Goal: Task Accomplishment & Management: Manage account settings

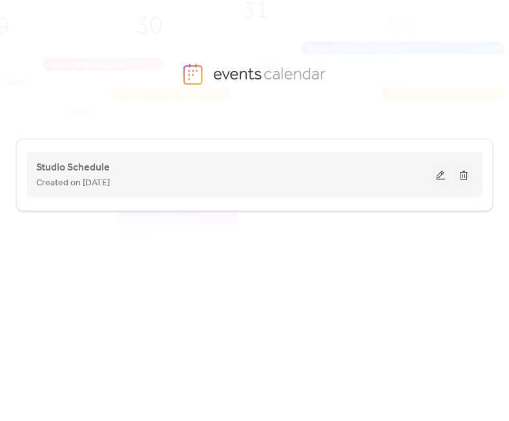
click at [446, 171] on button at bounding box center [440, 174] width 18 height 19
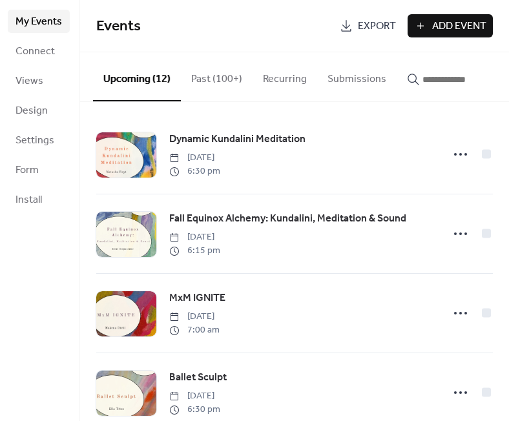
click at [429, 90] on button "button" at bounding box center [453, 76] width 114 height 48
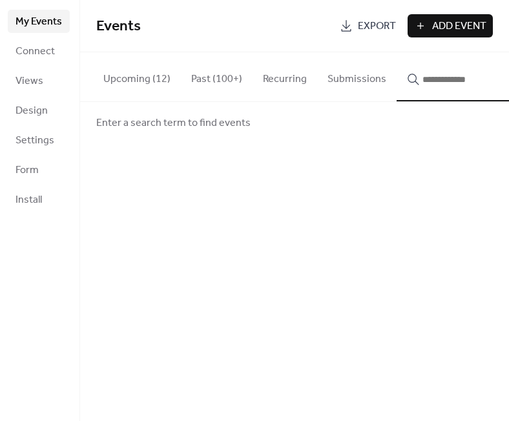
click at [436, 82] on input "button" at bounding box center [460, 79] width 77 height 15
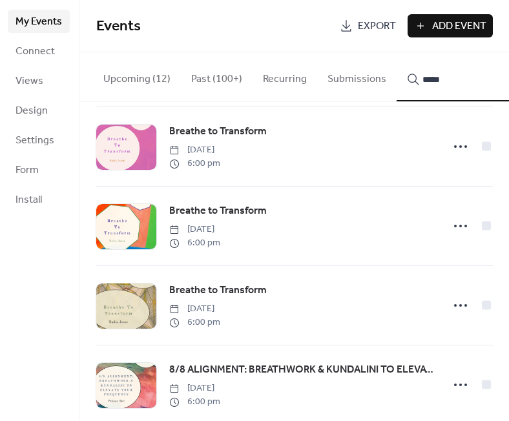
scroll to position [1084, 0]
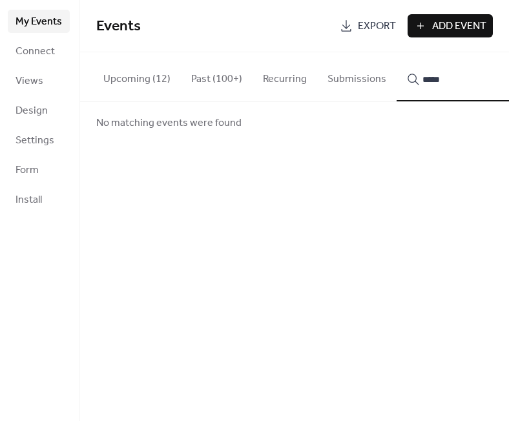
click at [425, 79] on input "*****" at bounding box center [460, 79] width 77 height 15
click at [445, 77] on button "*" at bounding box center [453, 76] width 114 height 49
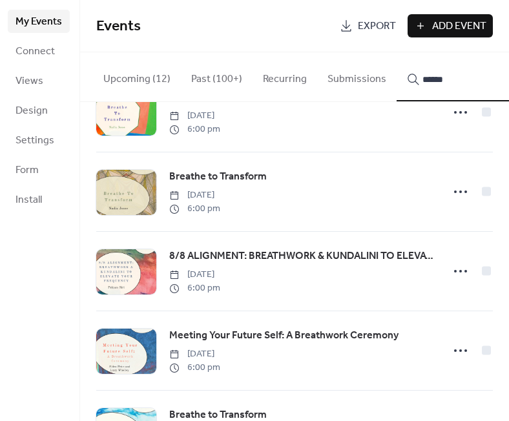
scroll to position [1062, 0]
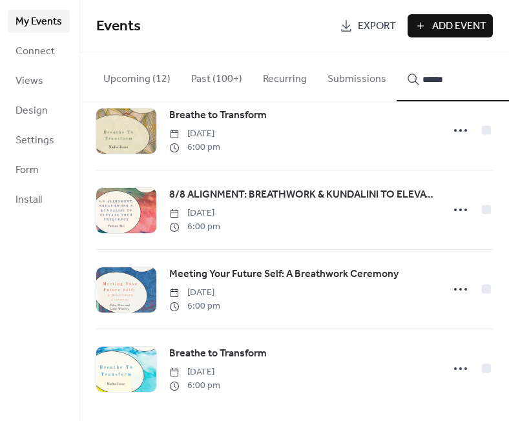
type input "******"
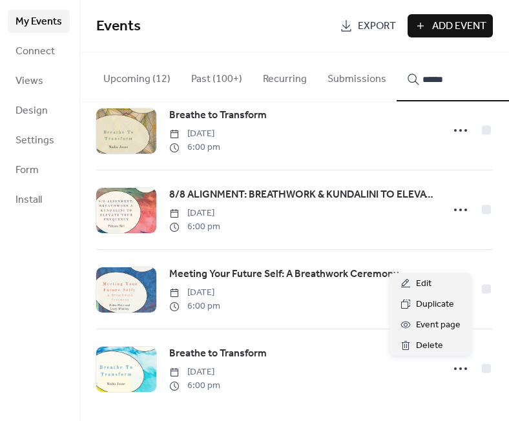
click at [453, 369] on icon at bounding box center [460, 368] width 21 height 21
click at [438, 304] on span "Duplicate" at bounding box center [435, 304] width 38 height 15
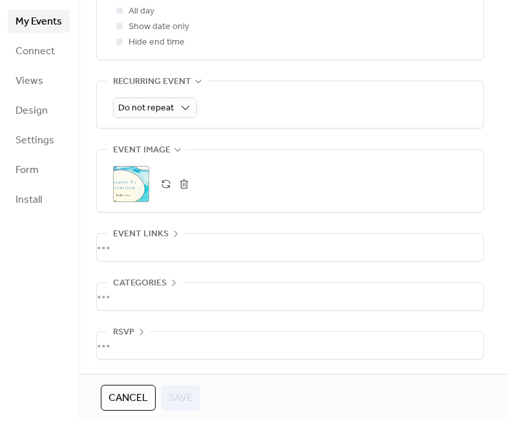
scroll to position [529, 0]
click at [196, 248] on div "•••" at bounding box center [290, 247] width 386 height 27
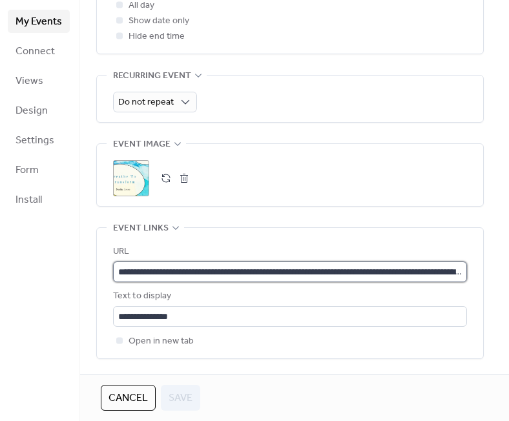
click at [207, 278] on input "**********" at bounding box center [290, 271] width 354 height 21
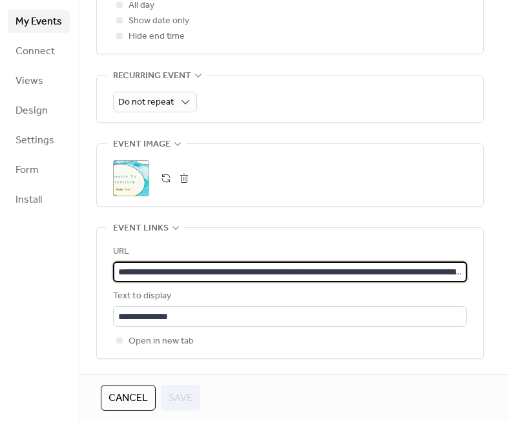
click at [207, 278] on input "**********" at bounding box center [290, 271] width 354 height 21
paste input "text"
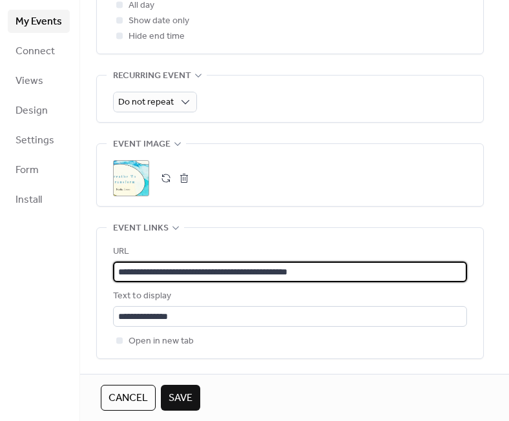
type input "**********"
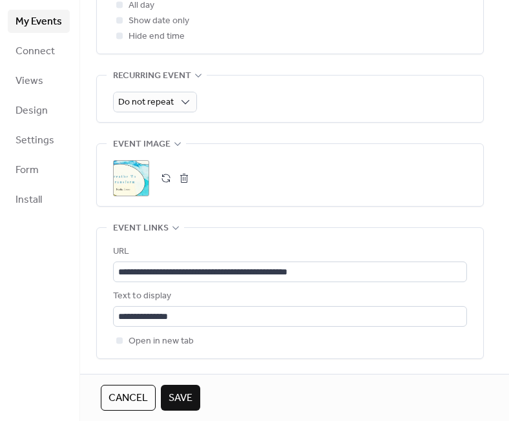
click at [181, 187] on button "button" at bounding box center [184, 178] width 18 height 18
click at [132, 172] on div ";" at bounding box center [131, 178] width 36 height 36
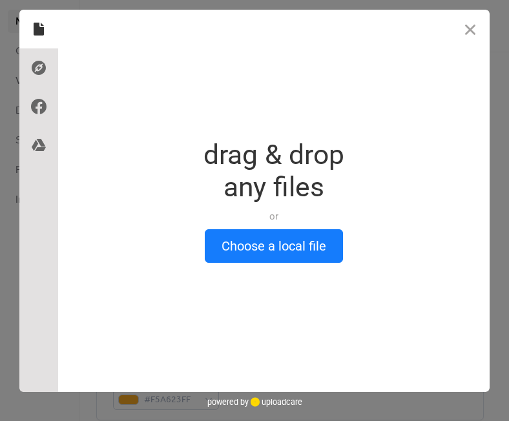
scroll to position [0, 0]
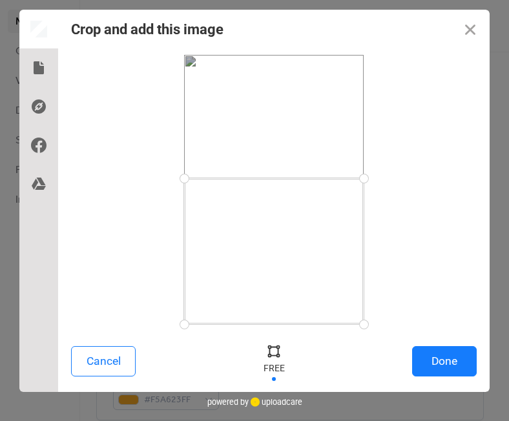
drag, startPoint x: 361, startPoint y: 57, endPoint x: 415, endPoint y: 178, distance: 132.6
click at [415, 178] on div at bounding box center [273, 189] width 405 height 269
drag, startPoint x: 363, startPoint y: 325, endPoint x: 389, endPoint y: 278, distance: 53.2
click at [389, 278] on div at bounding box center [273, 189] width 405 height 269
click at [440, 359] on button "Done" at bounding box center [444, 361] width 65 height 30
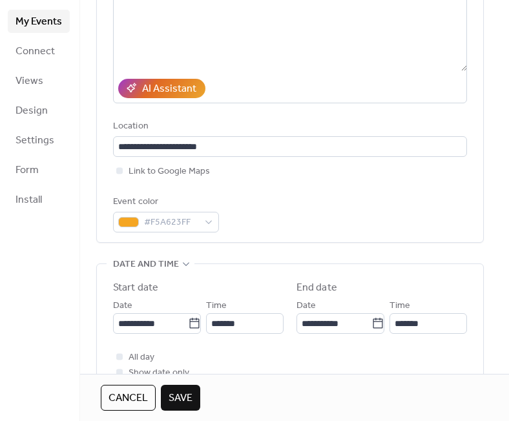
scroll to position [246, 0]
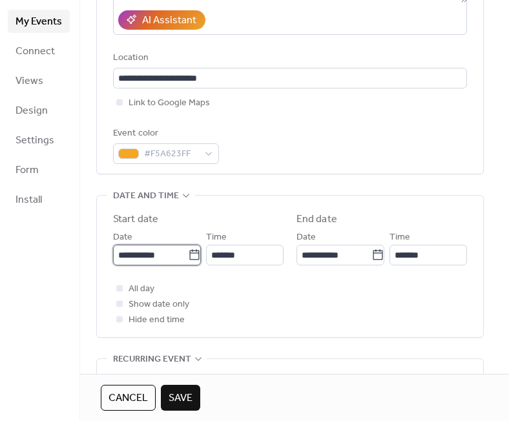
click at [156, 263] on input "**********" at bounding box center [150, 255] width 75 height 21
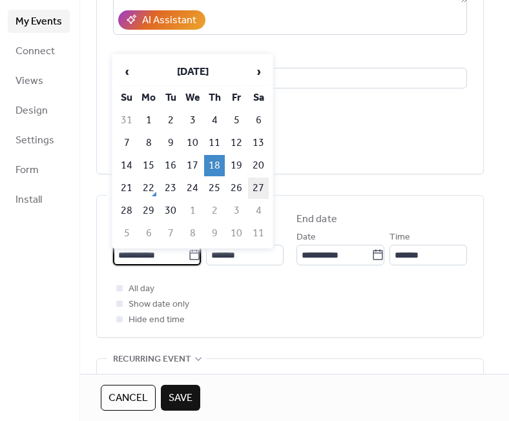
click at [259, 191] on td "27" at bounding box center [258, 187] width 21 height 21
type input "**********"
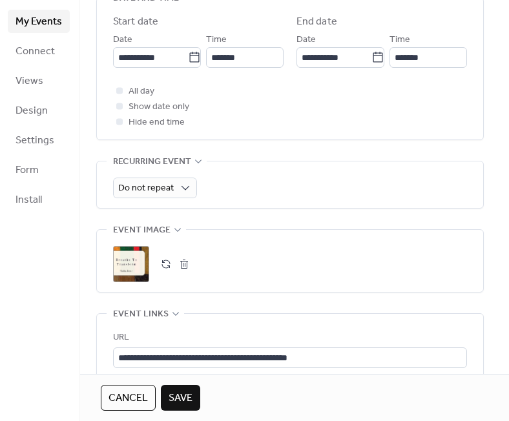
scroll to position [493, 0]
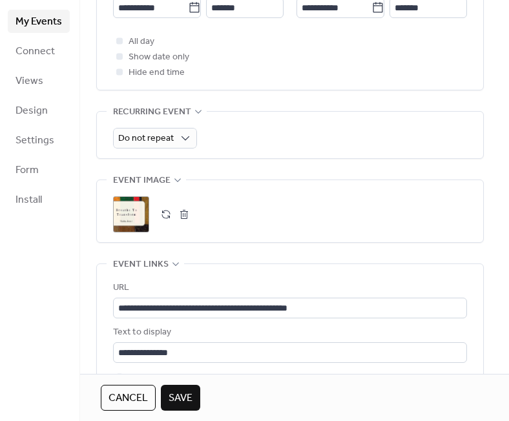
click at [185, 403] on span "Save" at bounding box center [180, 397] width 24 height 15
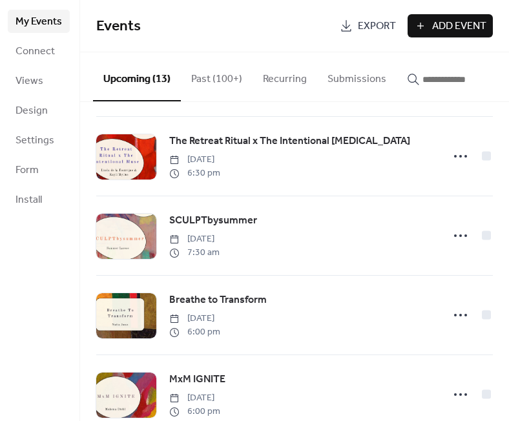
scroll to position [259, 0]
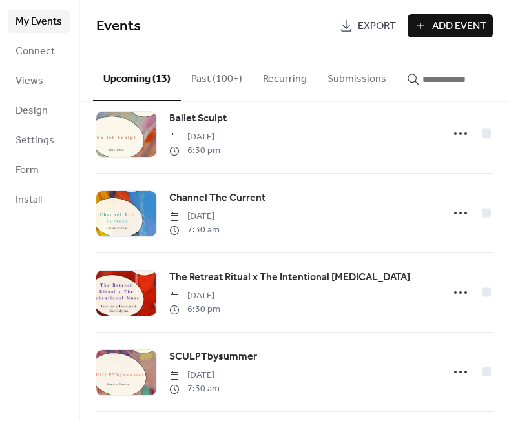
click at [469, 81] on input "button" at bounding box center [460, 79] width 77 height 15
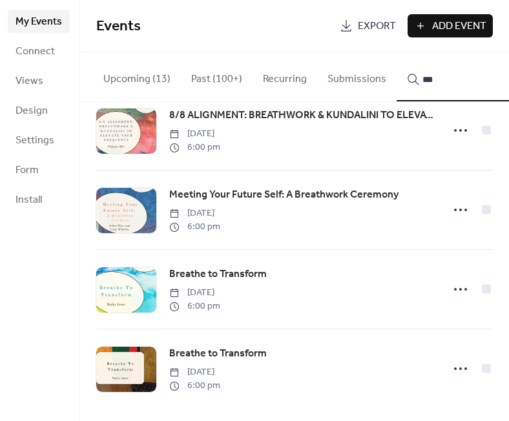
scroll to position [1141, 0]
type input "***"
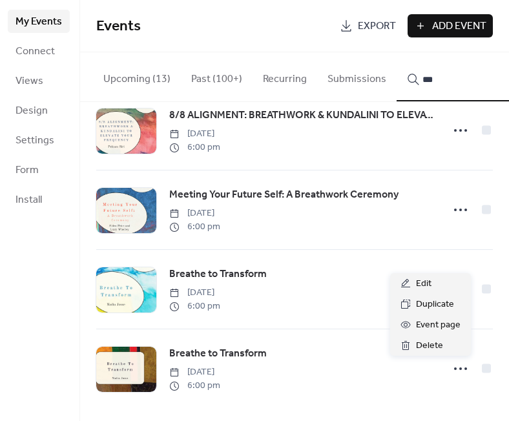
click at [450, 371] on icon at bounding box center [460, 368] width 21 height 21
click at [441, 286] on div "Edit" at bounding box center [430, 283] width 81 height 21
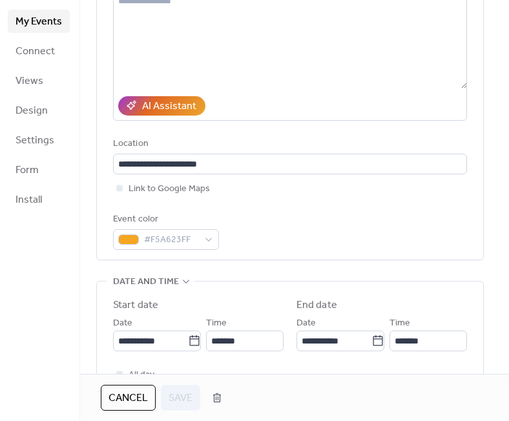
scroll to position [340, 0]
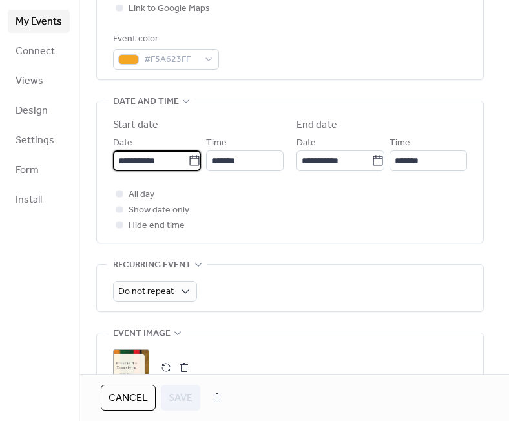
click at [152, 166] on input "**********" at bounding box center [150, 160] width 75 height 21
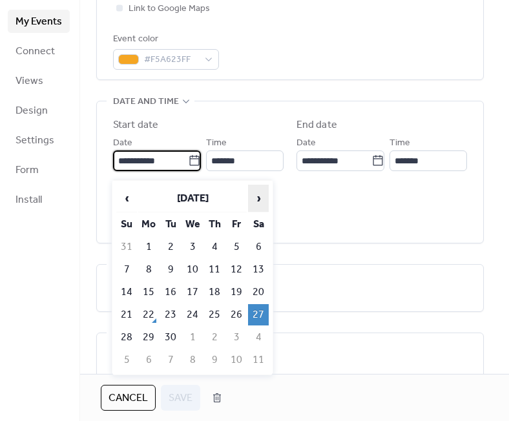
click at [256, 202] on span "›" at bounding box center [257, 198] width 19 height 26
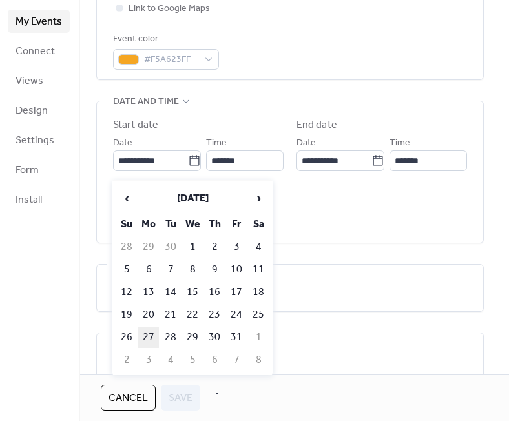
click at [153, 332] on td "27" at bounding box center [148, 337] width 21 height 21
type input "**********"
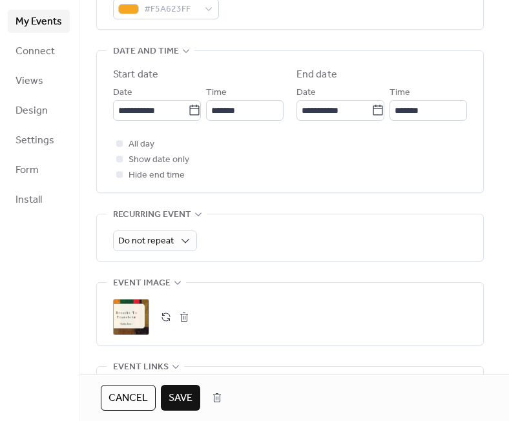
scroll to position [394, 0]
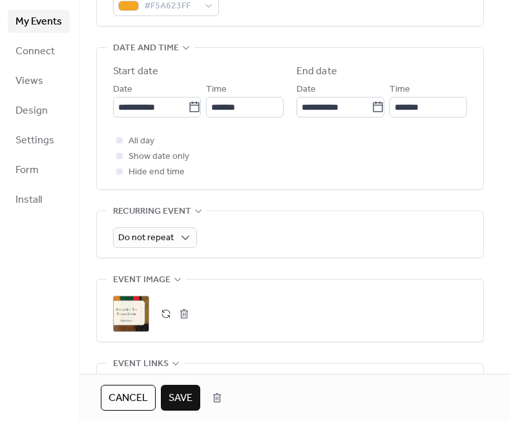
click at [180, 393] on span "Save" at bounding box center [180, 397] width 24 height 15
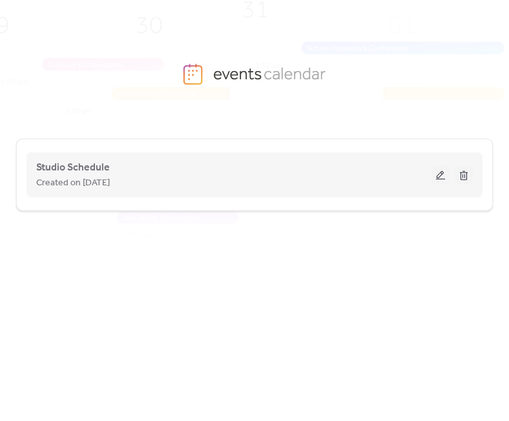
click at [440, 174] on button at bounding box center [440, 174] width 18 height 19
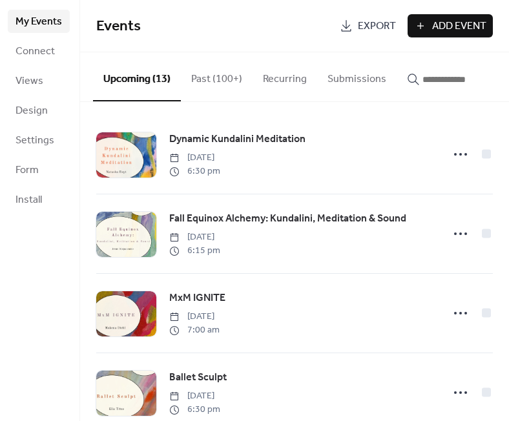
click at [422, 73] on input "button" at bounding box center [460, 79] width 77 height 15
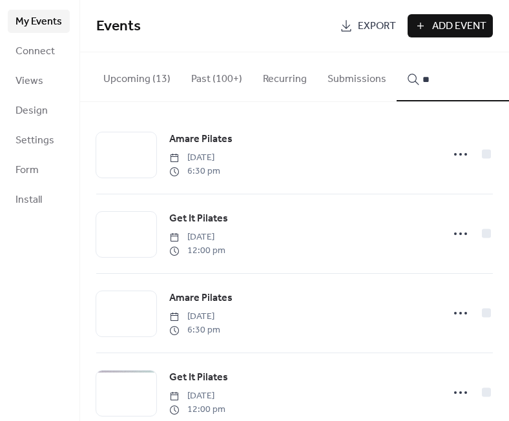
type input "*"
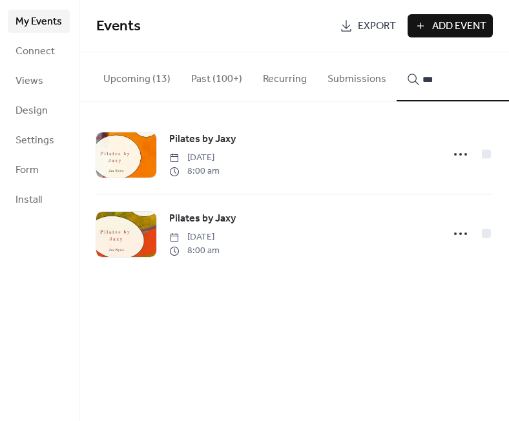
type input "***"
drag, startPoint x: 196, startPoint y: 214, endPoint x: 453, endPoint y: 236, distance: 258.5
click at [453, 236] on icon at bounding box center [460, 233] width 21 height 21
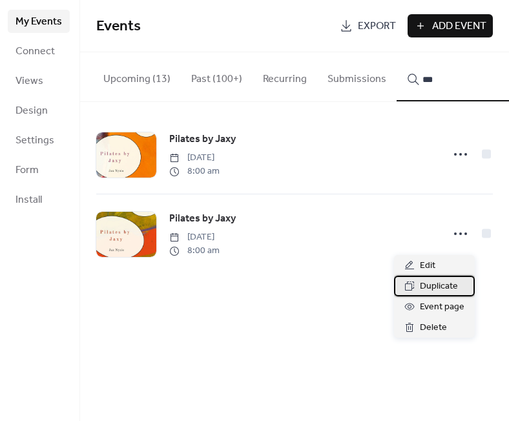
click at [438, 281] on span "Duplicate" at bounding box center [439, 286] width 38 height 15
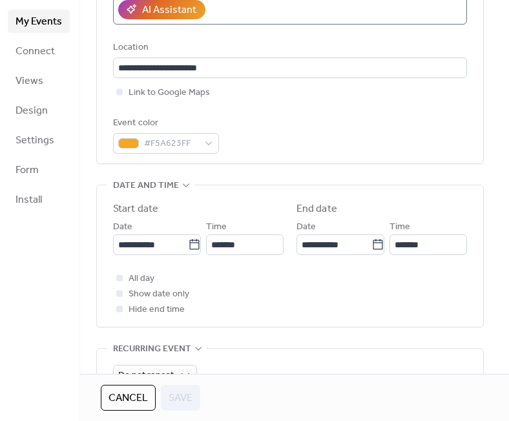
scroll to position [265, 0]
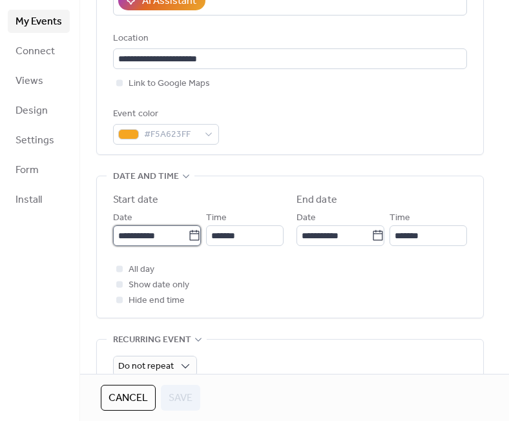
click at [163, 235] on input "**********" at bounding box center [150, 235] width 75 height 21
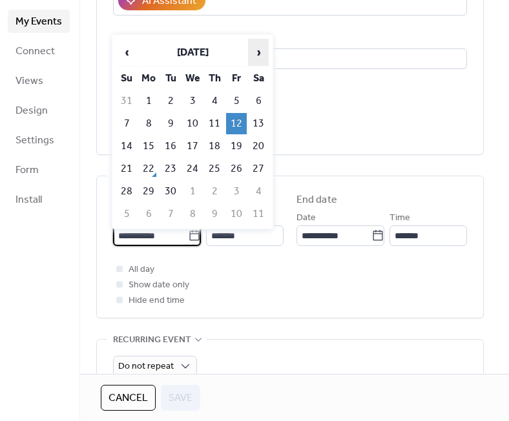
click at [256, 54] on span "›" at bounding box center [257, 52] width 19 height 26
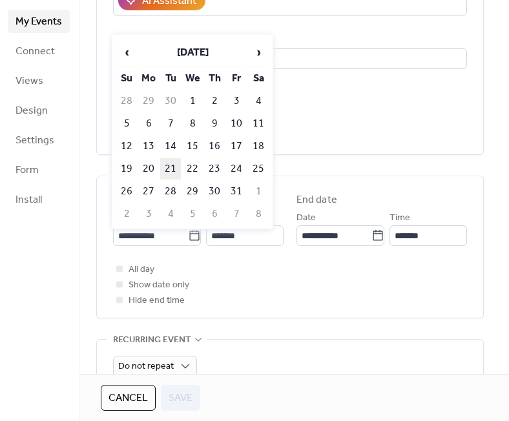
click at [173, 166] on td "21" at bounding box center [170, 168] width 21 height 21
type input "**********"
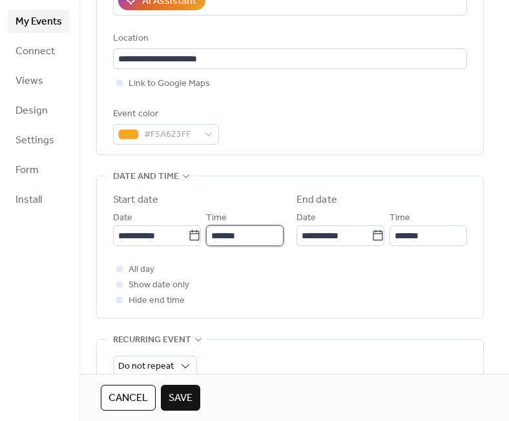
click at [227, 241] on input "*******" at bounding box center [244, 235] width 77 height 21
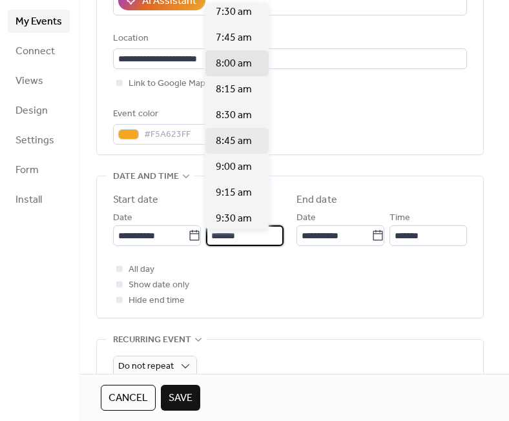
scroll to position [765, 0]
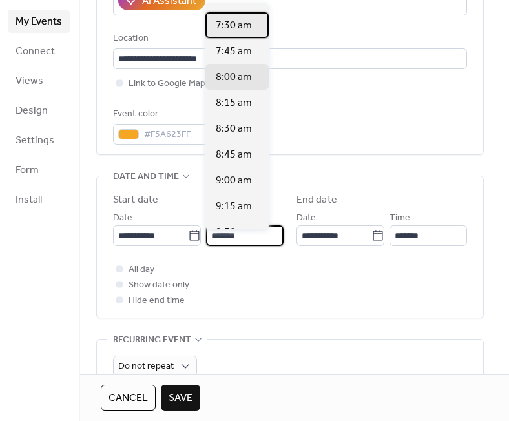
click at [242, 35] on div "7:30 am" at bounding box center [236, 25] width 63 height 26
type input "*******"
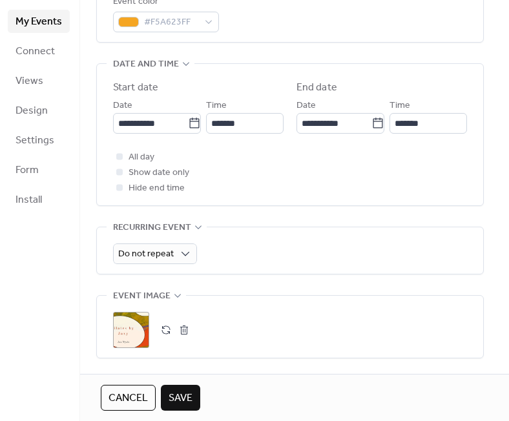
scroll to position [409, 0]
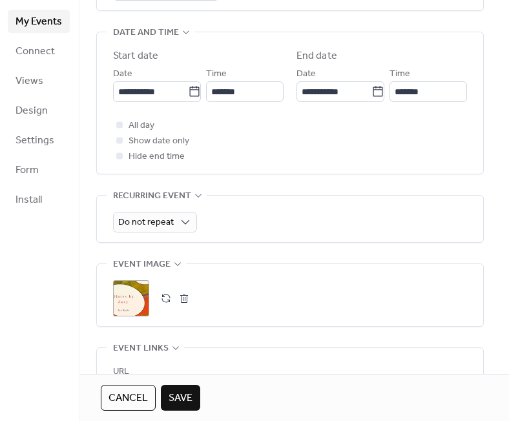
click at [181, 307] on button "button" at bounding box center [184, 298] width 18 height 18
click at [134, 306] on icon at bounding box center [131, 298] width 18 height 18
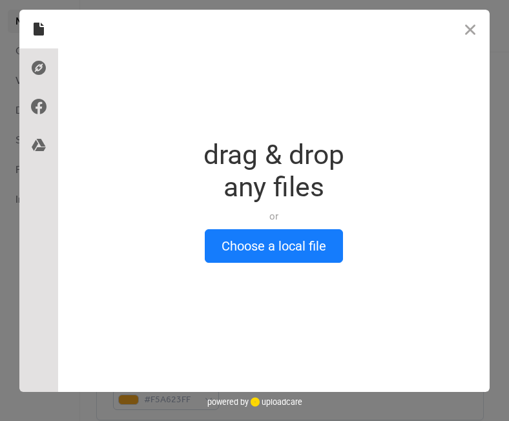
scroll to position [0, 0]
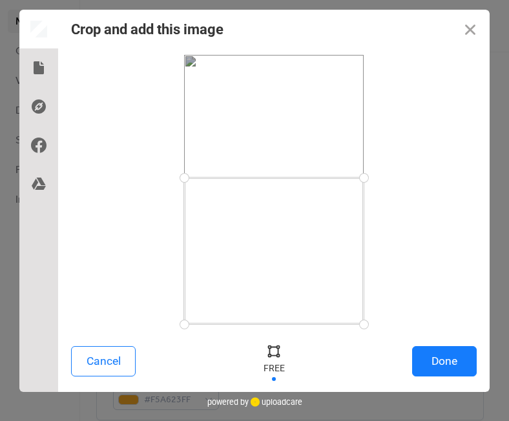
drag, startPoint x: 361, startPoint y: 56, endPoint x: 390, endPoint y: 177, distance: 124.9
click at [390, 177] on div at bounding box center [273, 189] width 405 height 269
drag, startPoint x: 360, startPoint y: 321, endPoint x: 372, endPoint y: 276, distance: 46.0
click at [372, 276] on div at bounding box center [363, 276] width 23 height 23
click at [438, 365] on button "Done" at bounding box center [444, 361] width 65 height 30
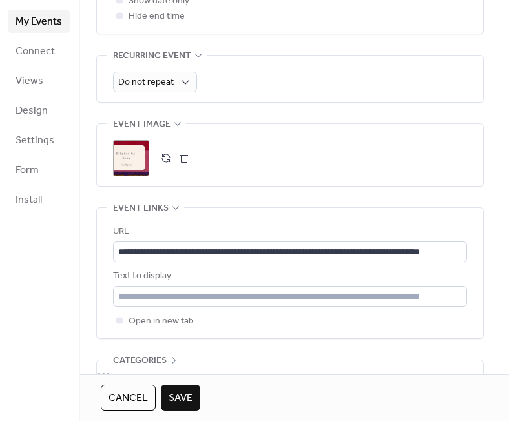
scroll to position [552, 0]
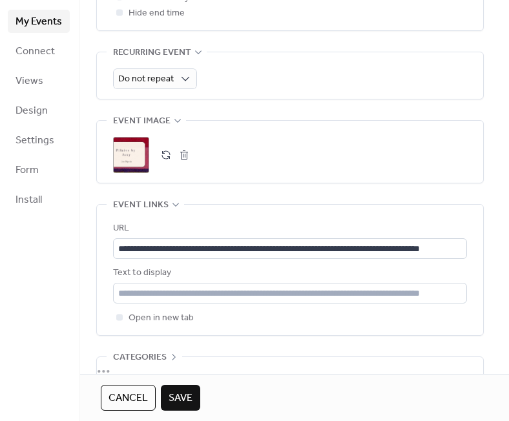
click at [181, 387] on button "Save" at bounding box center [180, 398] width 39 height 26
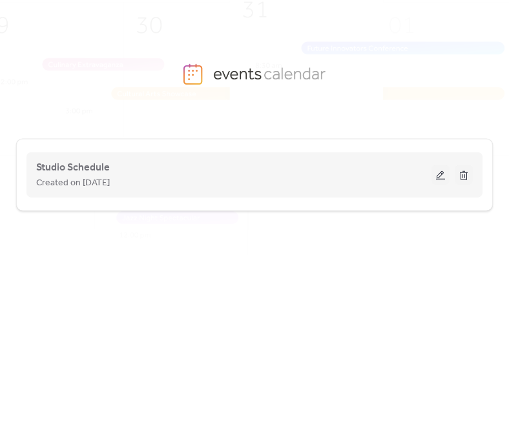
click at [433, 180] on button at bounding box center [440, 174] width 18 height 19
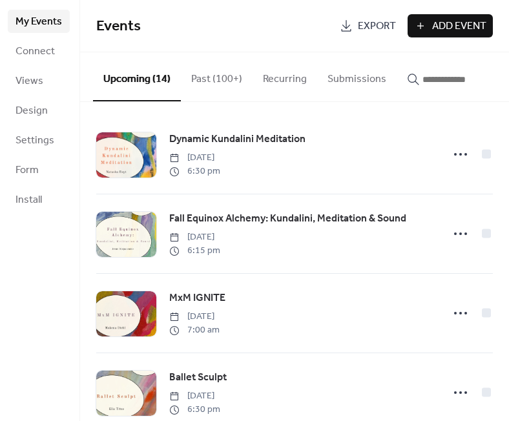
click at [458, 66] on button "button" at bounding box center [453, 76] width 114 height 48
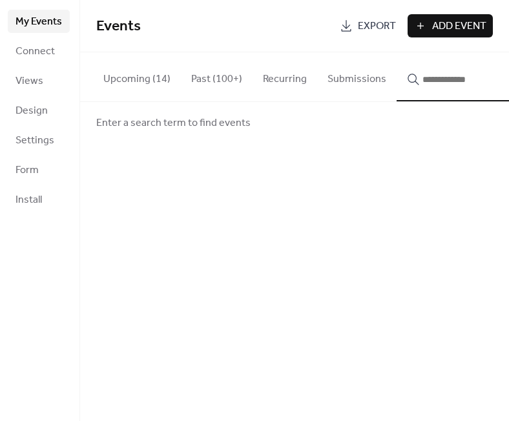
click at [458, 76] on input "button" at bounding box center [460, 79] width 77 height 15
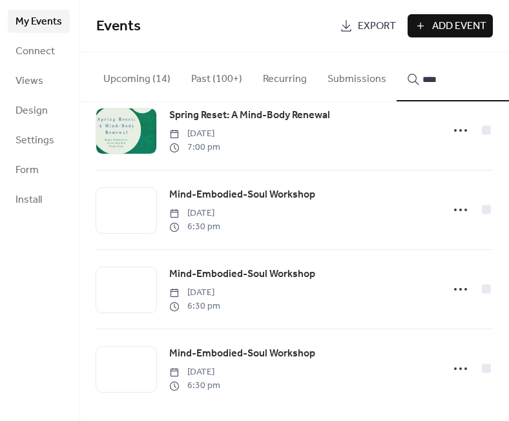
scroll to position [268, 0]
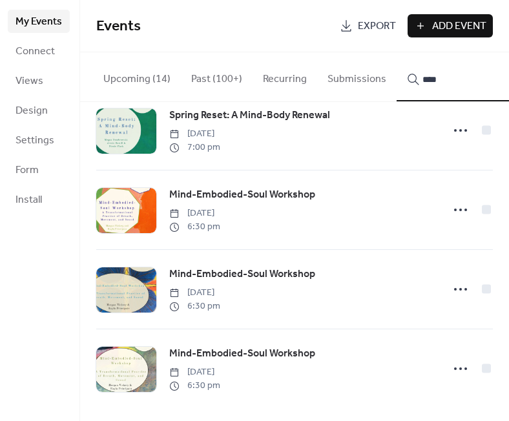
type input "****"
click at [455, 367] on icon at bounding box center [460, 368] width 21 height 21
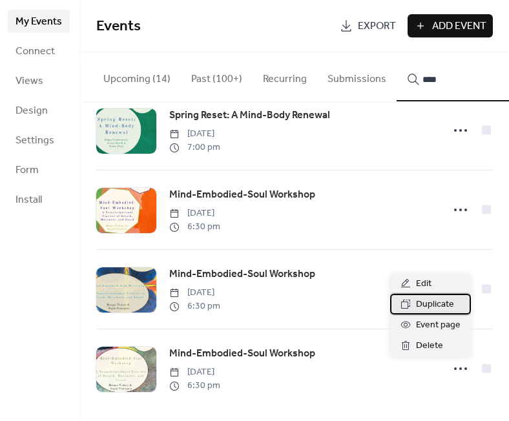
click at [443, 303] on span "Duplicate" at bounding box center [435, 304] width 38 height 15
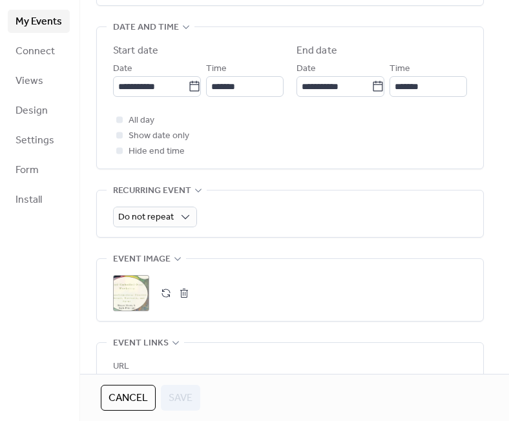
scroll to position [414, 0]
click at [167, 86] on input "**********" at bounding box center [150, 86] width 75 height 21
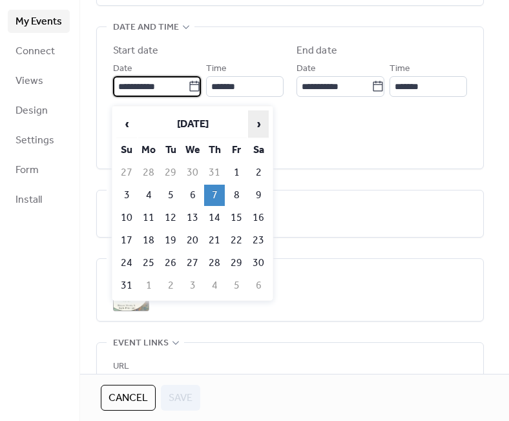
click at [250, 122] on span "›" at bounding box center [257, 124] width 19 height 26
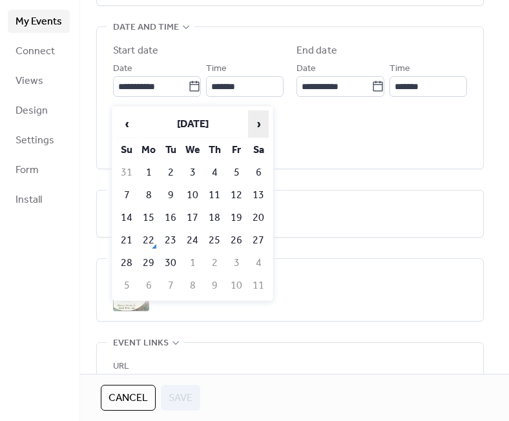
click at [250, 122] on span "›" at bounding box center [257, 124] width 19 height 26
click at [211, 232] on td "23" at bounding box center [214, 240] width 21 height 21
type input "**********"
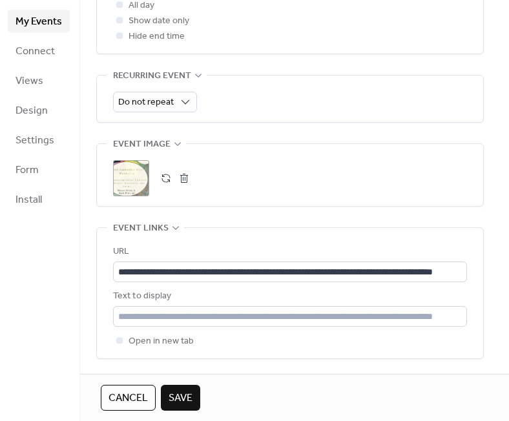
scroll to position [531, 0]
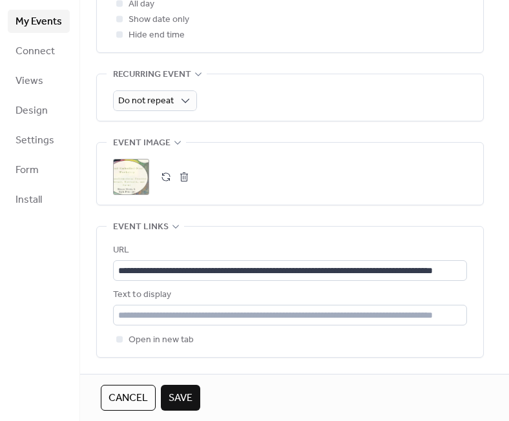
click at [183, 186] on button "button" at bounding box center [184, 177] width 18 height 18
click at [121, 177] on icon at bounding box center [131, 177] width 21 height 21
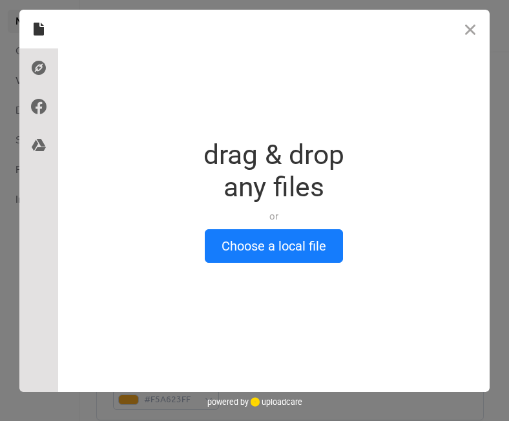
scroll to position [0, 0]
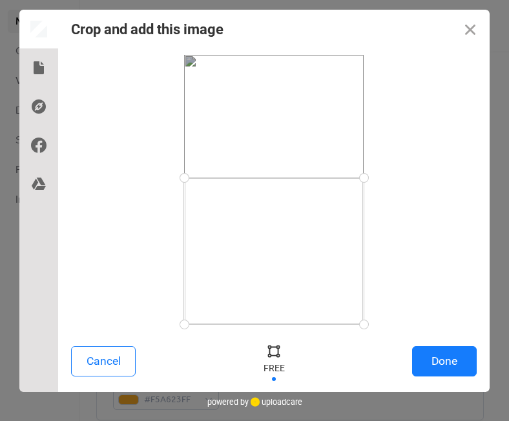
drag, startPoint x: 363, startPoint y: 56, endPoint x: 392, endPoint y: 177, distance: 124.1
click at [392, 177] on div at bounding box center [273, 189] width 405 height 269
drag, startPoint x: 361, startPoint y: 327, endPoint x: 382, endPoint y: 285, distance: 47.6
click at [382, 285] on div at bounding box center [273, 189] width 405 height 269
click at [446, 358] on button "Done" at bounding box center [444, 361] width 65 height 30
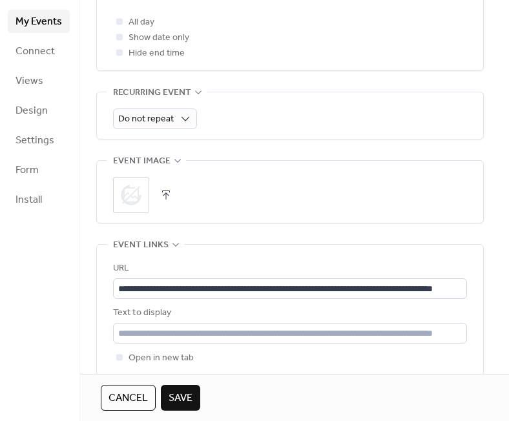
scroll to position [514, 0]
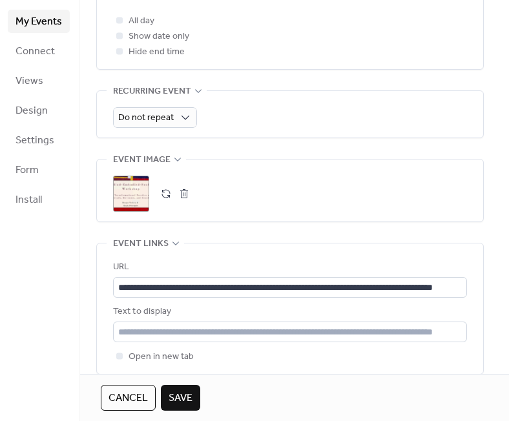
click at [185, 391] on span "Save" at bounding box center [180, 397] width 24 height 15
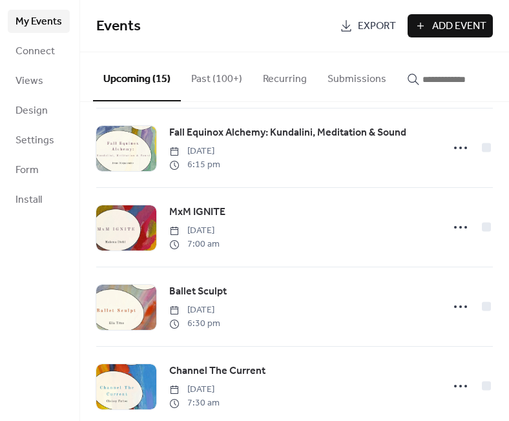
scroll to position [97, 0]
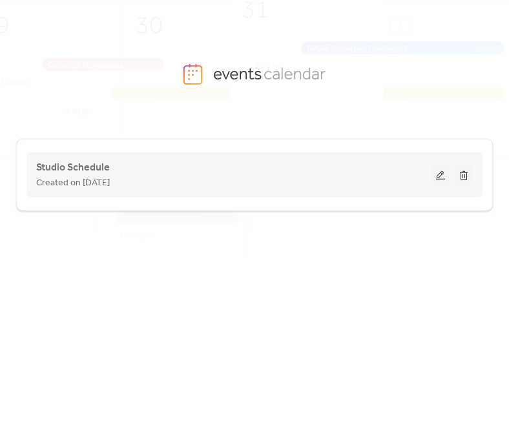
click at [446, 180] on button at bounding box center [440, 174] width 18 height 19
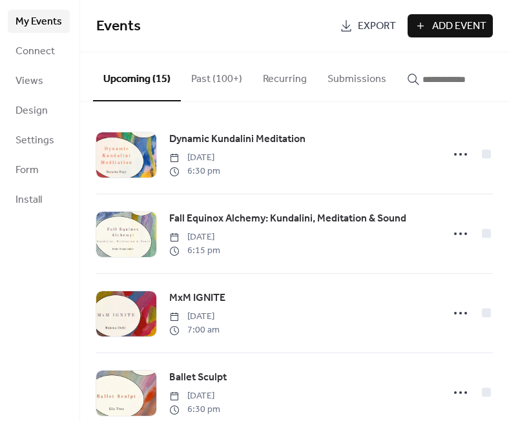
click at [447, 85] on input "button" at bounding box center [460, 79] width 77 height 15
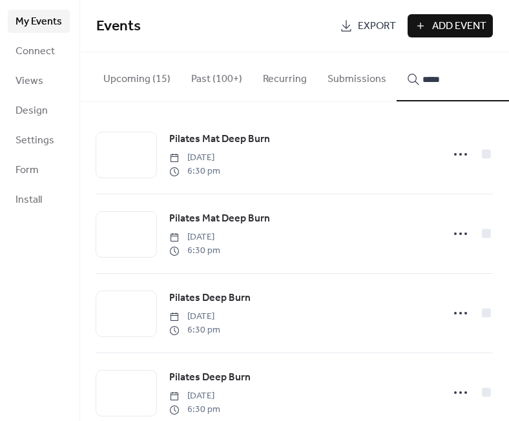
click at [445, 77] on button "****" at bounding box center [453, 76] width 114 height 49
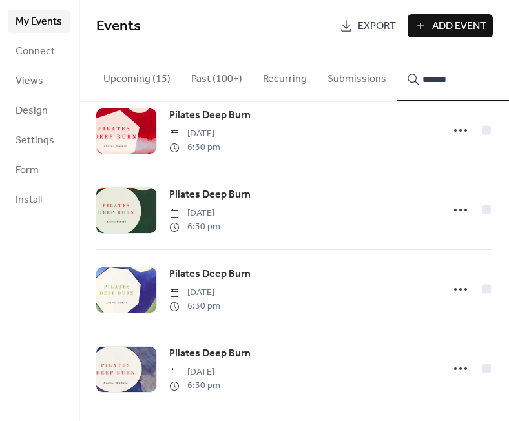
scroll to position [427, 0]
type input "*******"
click at [450, 369] on icon at bounding box center [460, 368] width 21 height 21
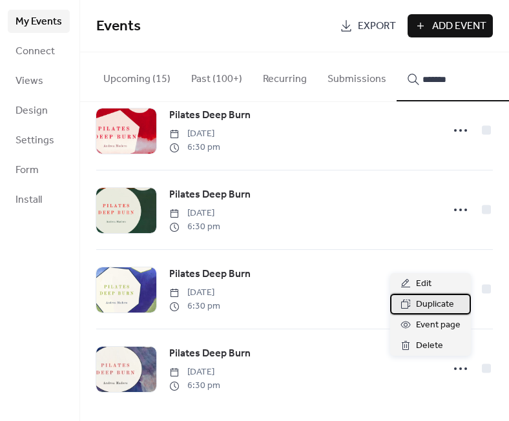
click at [434, 306] on span "Duplicate" at bounding box center [435, 304] width 38 height 15
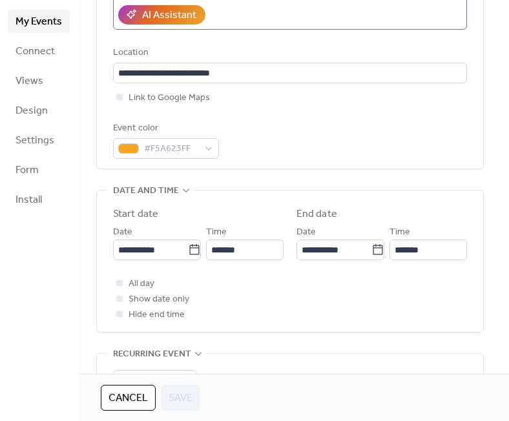
scroll to position [254, 0]
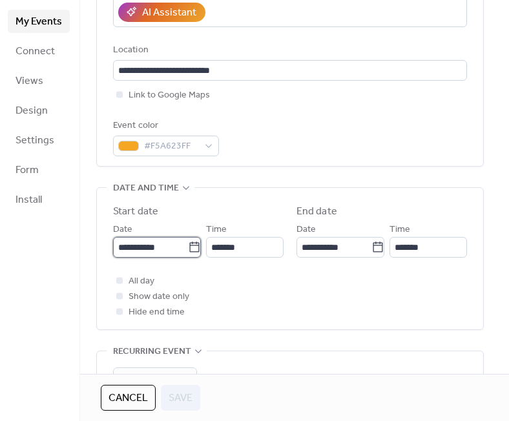
click at [172, 251] on input "**********" at bounding box center [150, 247] width 75 height 21
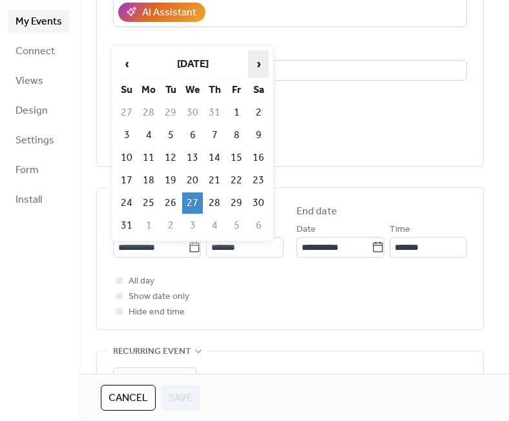
click at [253, 63] on span "›" at bounding box center [257, 64] width 19 height 26
click at [254, 65] on span "›" at bounding box center [257, 64] width 19 height 26
click at [150, 196] on td "27" at bounding box center [148, 202] width 21 height 21
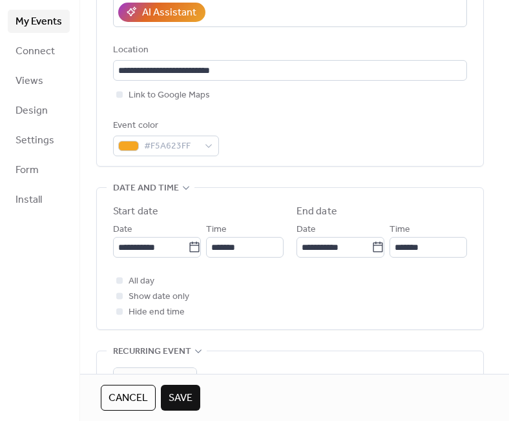
type input "**********"
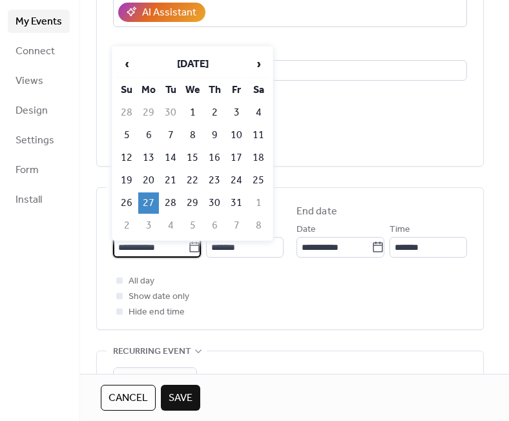
click at [156, 253] on input "**********" at bounding box center [150, 247] width 75 height 21
click at [166, 208] on td "28" at bounding box center [170, 202] width 21 height 21
type input "**********"
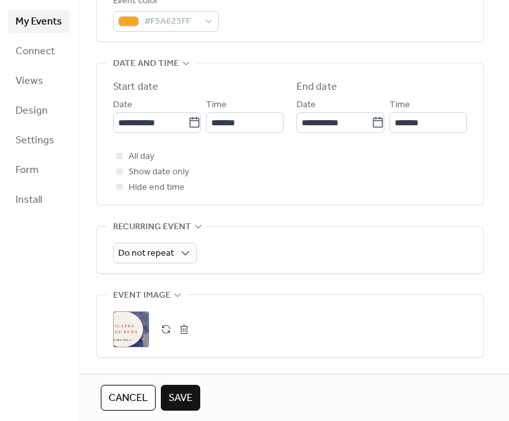
scroll to position [407, 0]
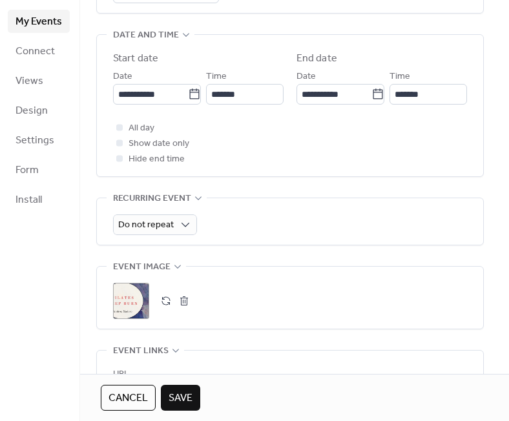
click at [175, 305] on button "button" at bounding box center [184, 301] width 18 height 18
click at [127, 306] on icon at bounding box center [131, 300] width 21 height 21
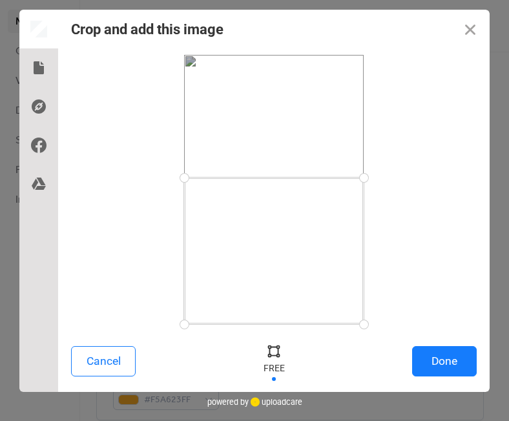
drag, startPoint x: 367, startPoint y: 54, endPoint x: 405, endPoint y: 177, distance: 128.4
click at [405, 177] on div at bounding box center [273, 189] width 405 height 269
drag, startPoint x: 359, startPoint y: 322, endPoint x: 376, endPoint y: 276, distance: 48.8
click at [376, 277] on div at bounding box center [273, 189] width 405 height 269
click at [454, 359] on button "Done" at bounding box center [444, 361] width 65 height 30
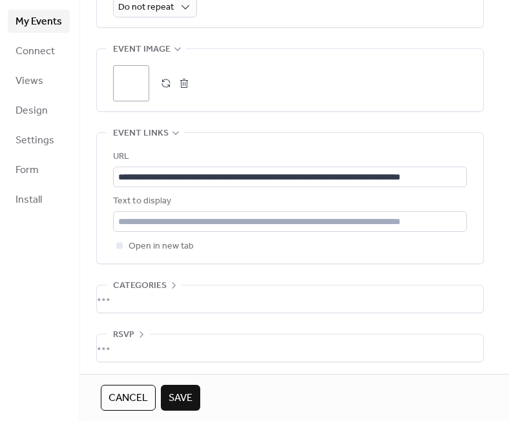
scroll to position [622, 0]
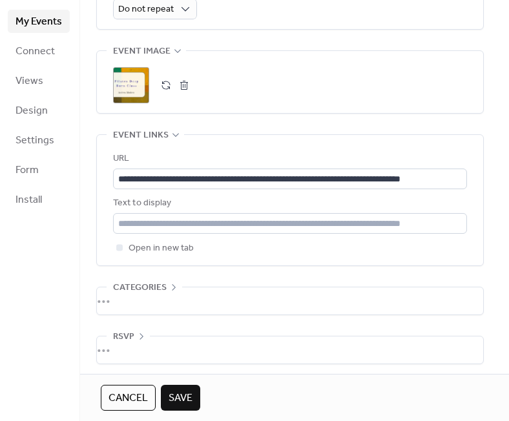
click at [177, 394] on span "Save" at bounding box center [180, 397] width 24 height 15
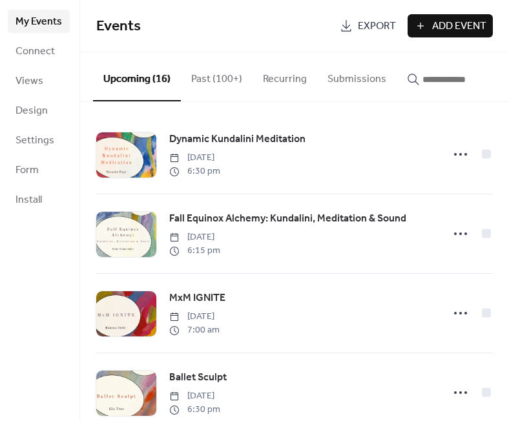
click at [439, 86] on input "button" at bounding box center [460, 79] width 77 height 15
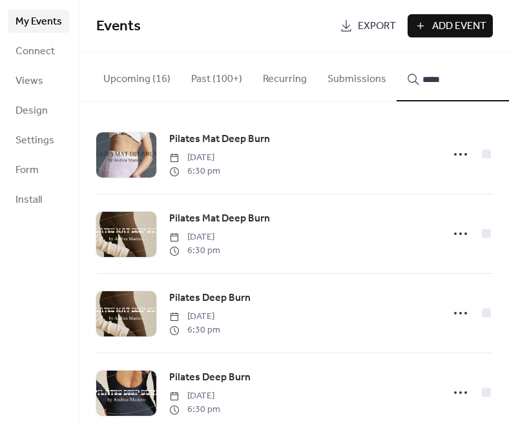
click at [445, 77] on button "****" at bounding box center [453, 76] width 114 height 49
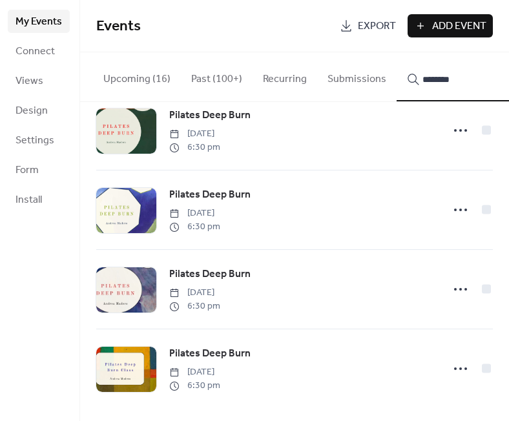
scroll to position [506, 0]
type input "********"
click at [455, 370] on icon at bounding box center [460, 368] width 21 height 21
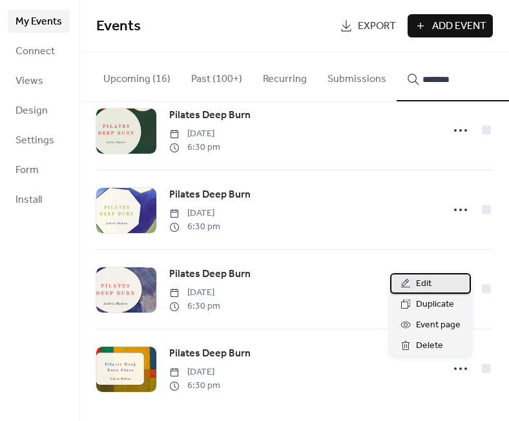
click at [432, 285] on div "Edit" at bounding box center [430, 283] width 81 height 21
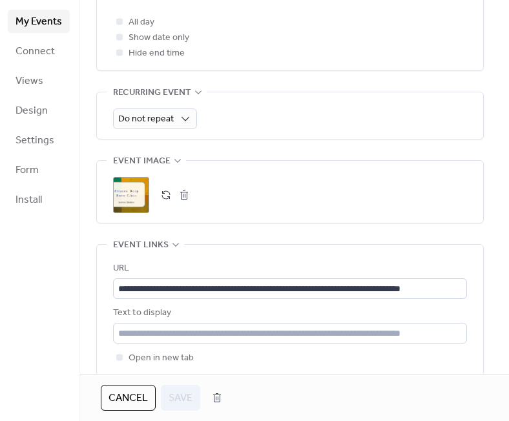
scroll to position [521, 0]
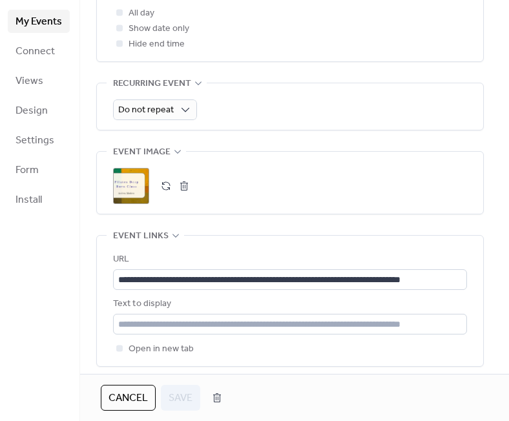
click at [182, 192] on button "button" at bounding box center [184, 186] width 18 height 18
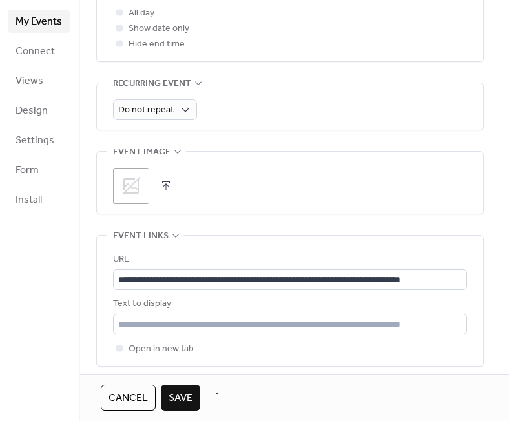
click at [125, 190] on icon at bounding box center [131, 186] width 21 height 21
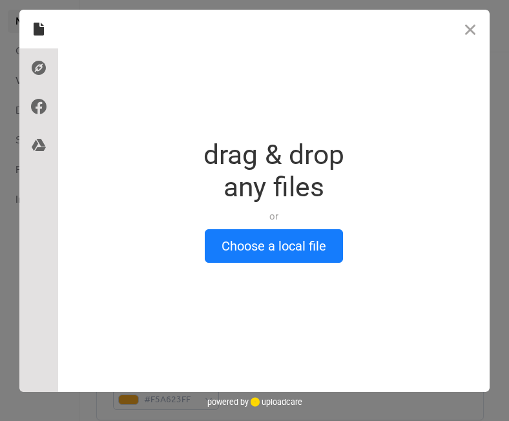
scroll to position [0, 0]
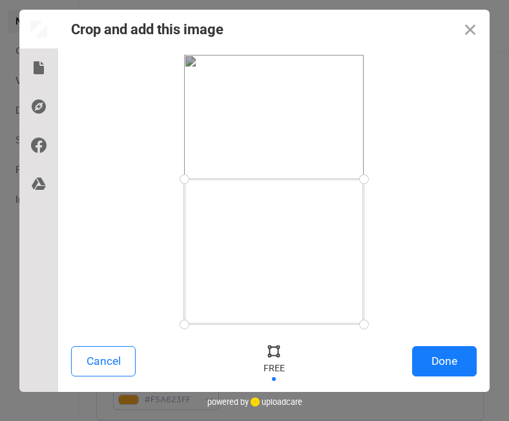
drag, startPoint x: 363, startPoint y: 56, endPoint x: 389, endPoint y: 179, distance: 125.9
click at [389, 179] on div at bounding box center [273, 189] width 405 height 269
drag, startPoint x: 359, startPoint y: 319, endPoint x: 378, endPoint y: 279, distance: 44.8
click at [378, 279] on div at bounding box center [273, 189] width 405 height 269
click at [458, 359] on button "Done" at bounding box center [444, 361] width 65 height 30
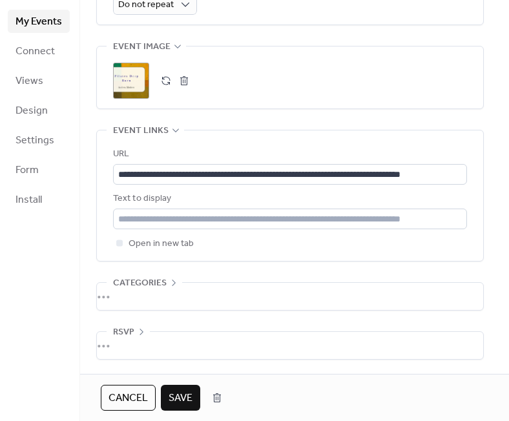
scroll to position [636, 0]
click at [183, 391] on span "Save" at bounding box center [180, 397] width 24 height 15
